Goal: Find specific page/section: Find specific page/section

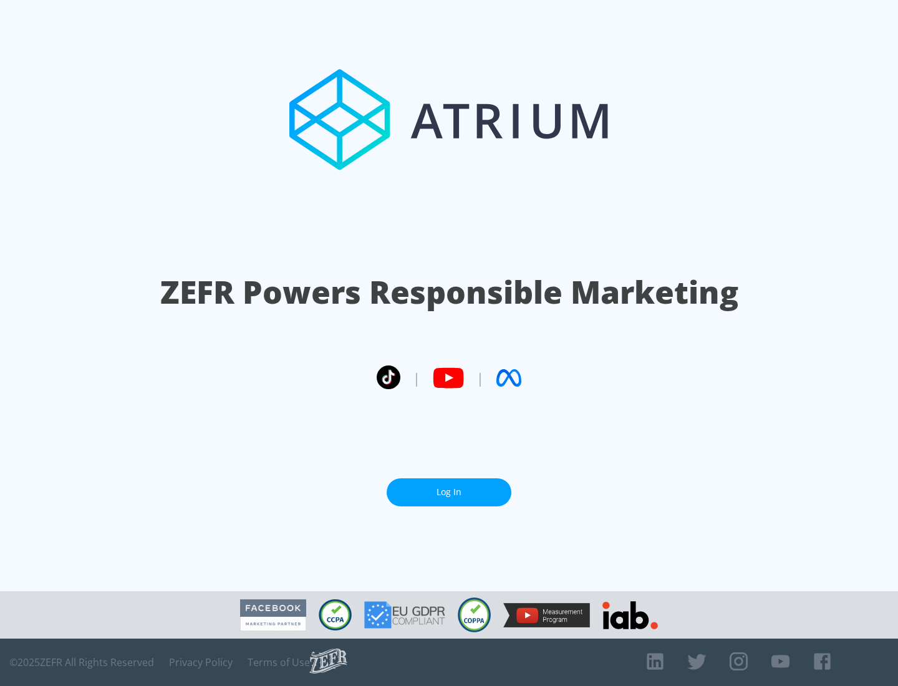
click at [449, 487] on link "Log In" at bounding box center [449, 492] width 125 height 28
